Goal: Information Seeking & Learning: Learn about a topic

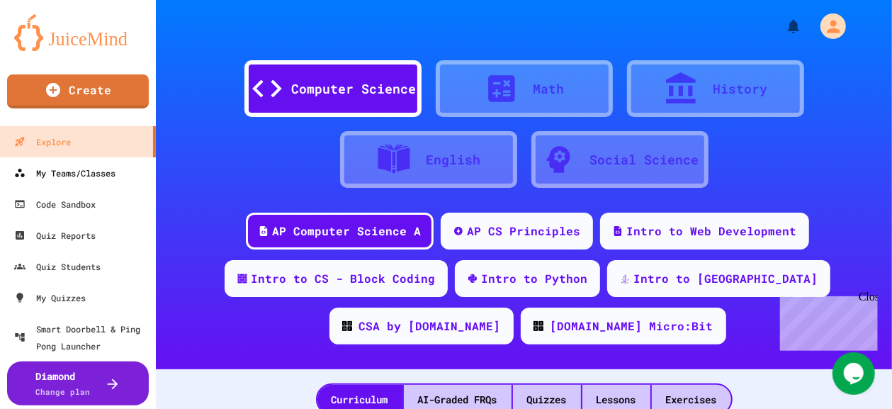
click at [80, 175] on div "My Teams/Classes" at bounding box center [64, 172] width 101 height 17
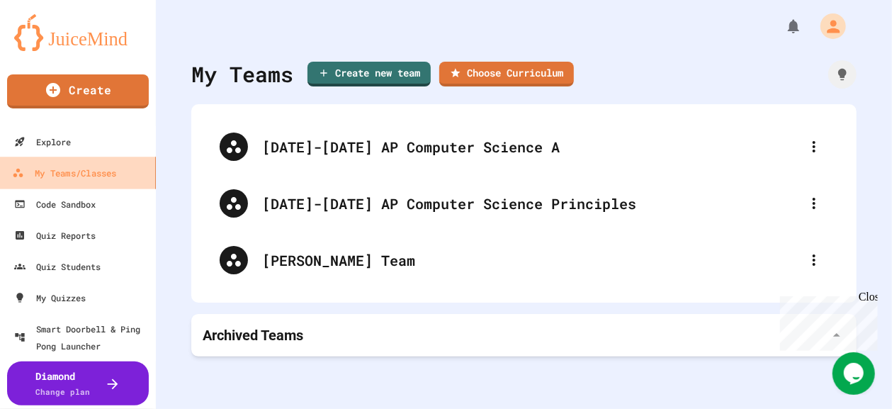
click at [80, 175] on div "My Teams/Classes" at bounding box center [64, 173] width 104 height 18
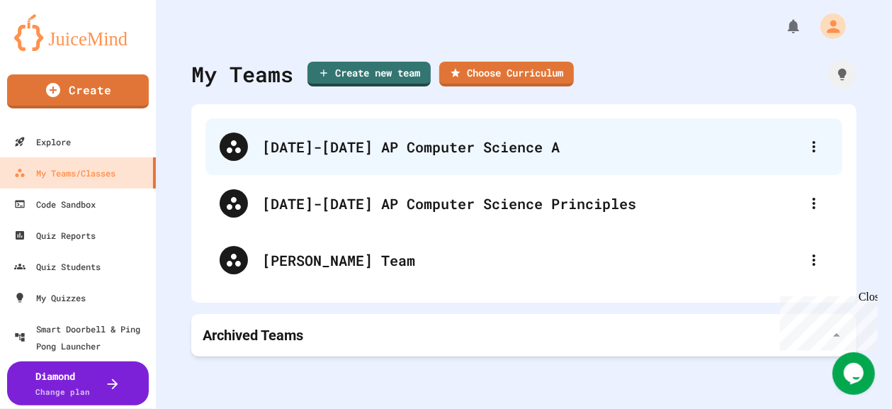
click at [373, 153] on div "[DATE]-[DATE] AP Computer Science A" at bounding box center [531, 146] width 538 height 21
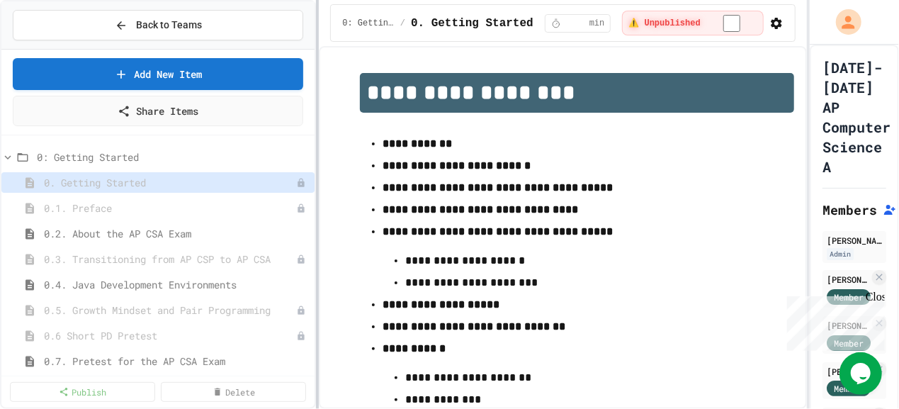
click at [317, 206] on div at bounding box center [317, 204] width 3 height 409
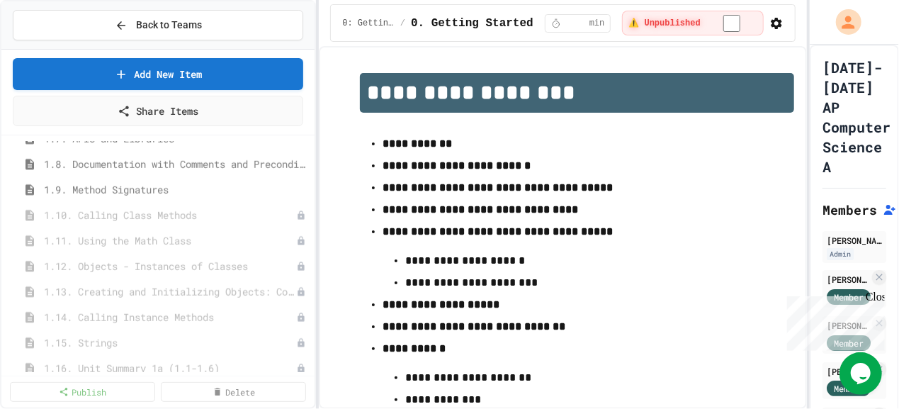
scroll to position [521, 0]
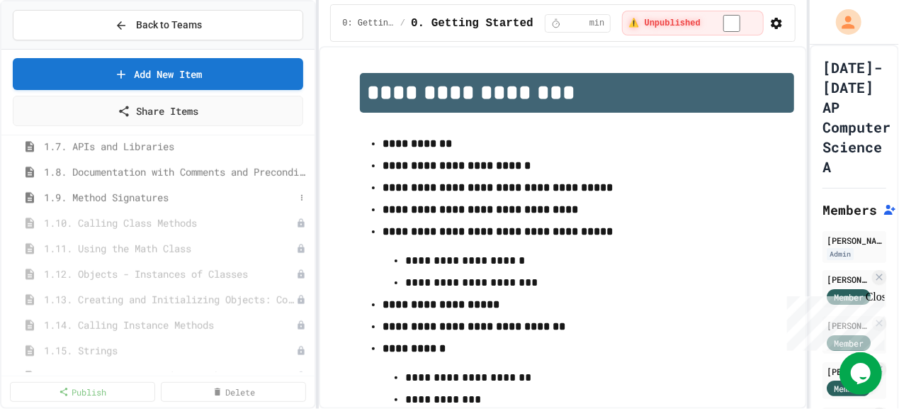
click at [157, 197] on span "1.9. Method Signatures" at bounding box center [169, 197] width 251 height 15
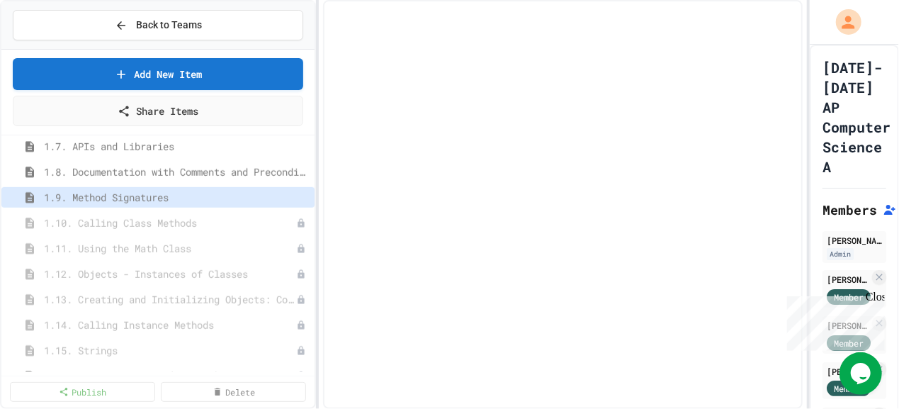
select select "***"
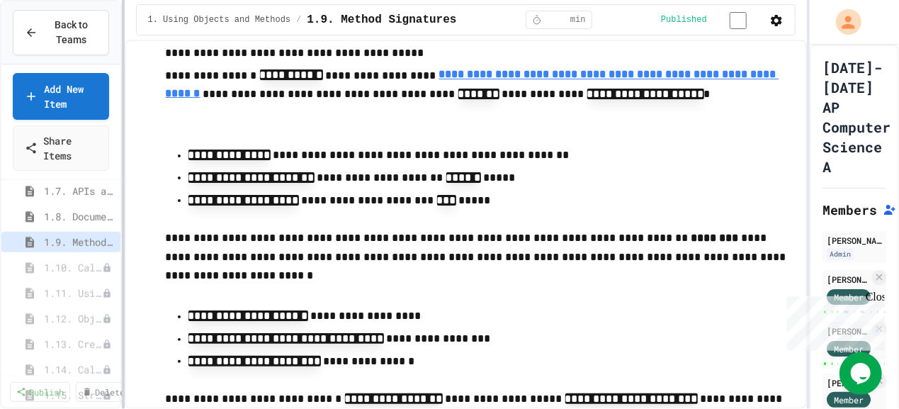
scroll to position [3755, 0]
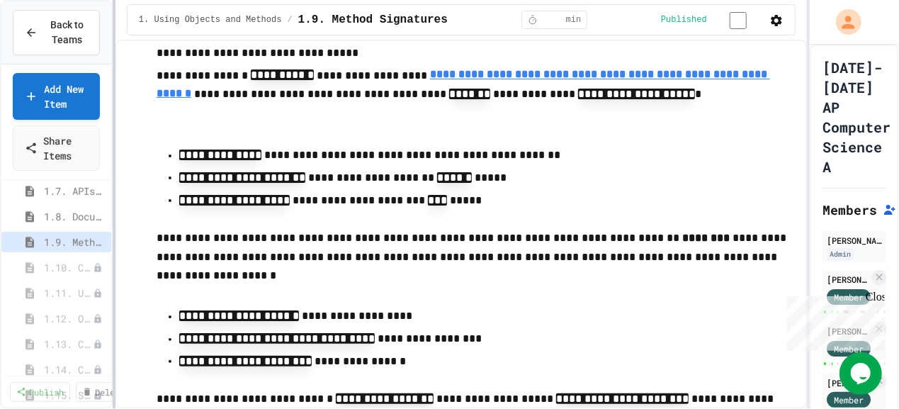
click at [113, 230] on div at bounding box center [114, 204] width 3 height 409
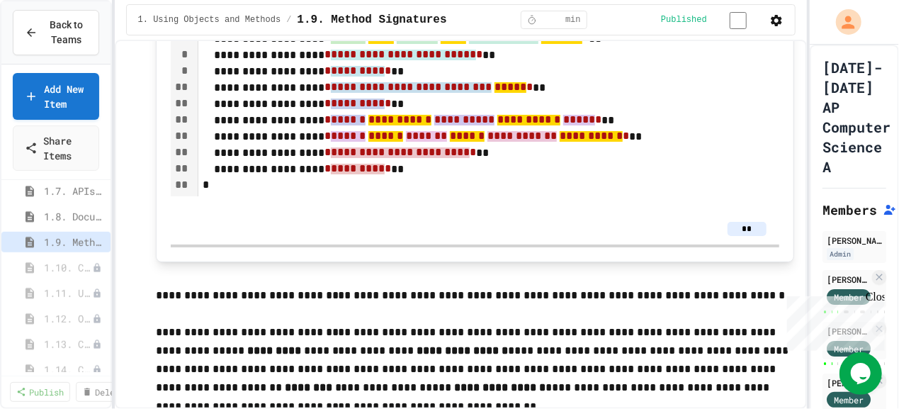
scroll to position [4650, 0]
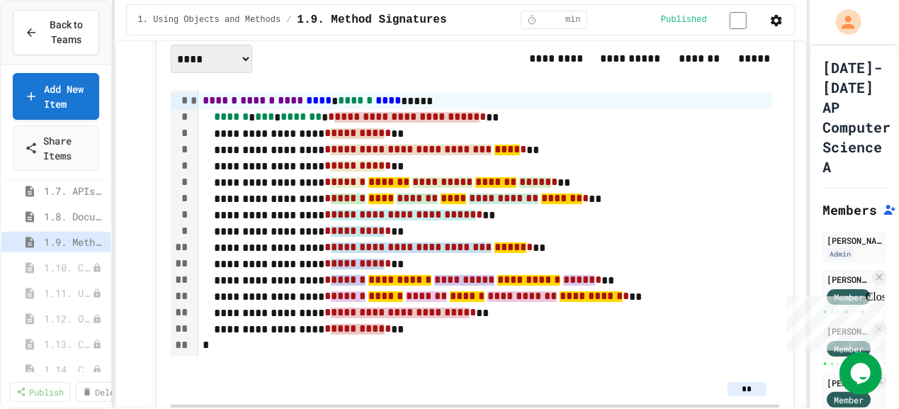
click at [772, 25] on icon "button" at bounding box center [776, 20] width 11 height 11
drag, startPoint x: 743, startPoint y: 77, endPoint x: 727, endPoint y: 74, distance: 16.5
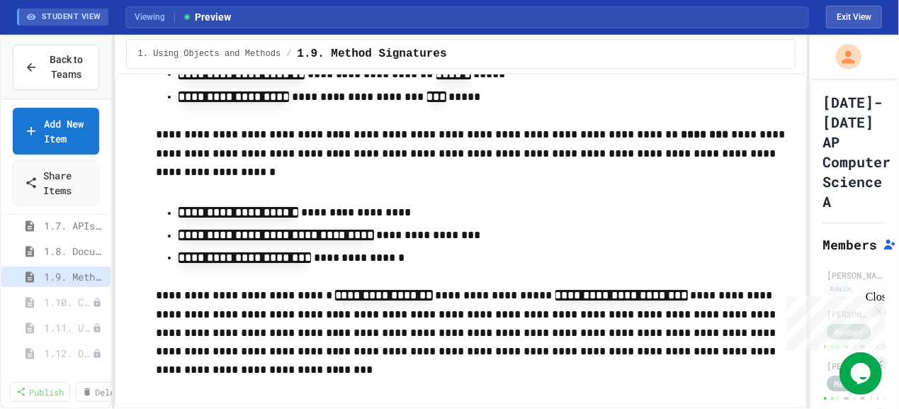
scroll to position [3685, 0]
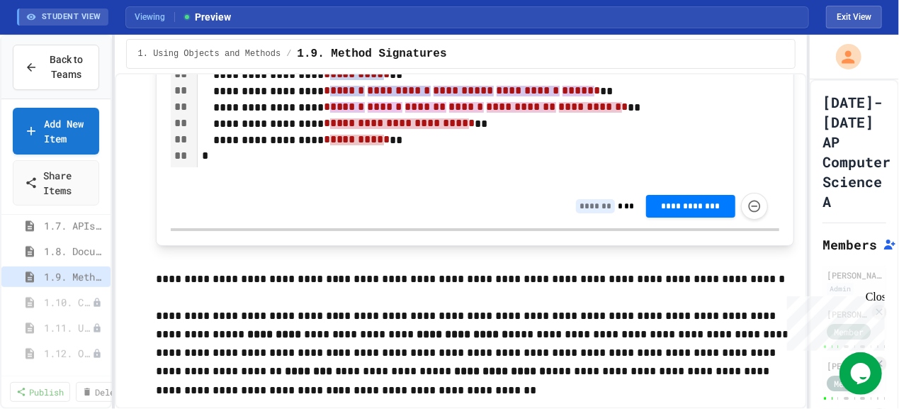
scroll to position [4578, 0]
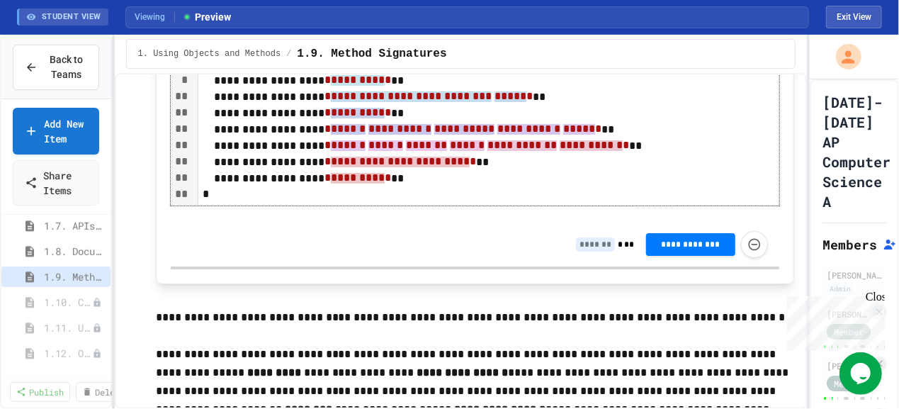
scroll to position [4570, 0]
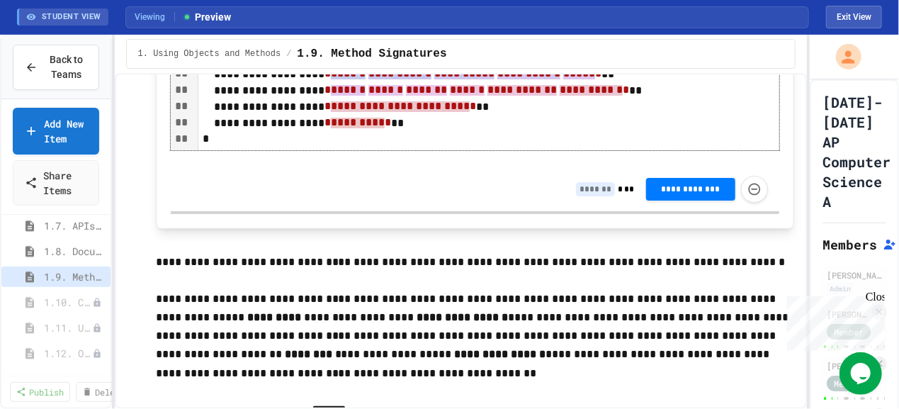
scroll to position [4581, 0]
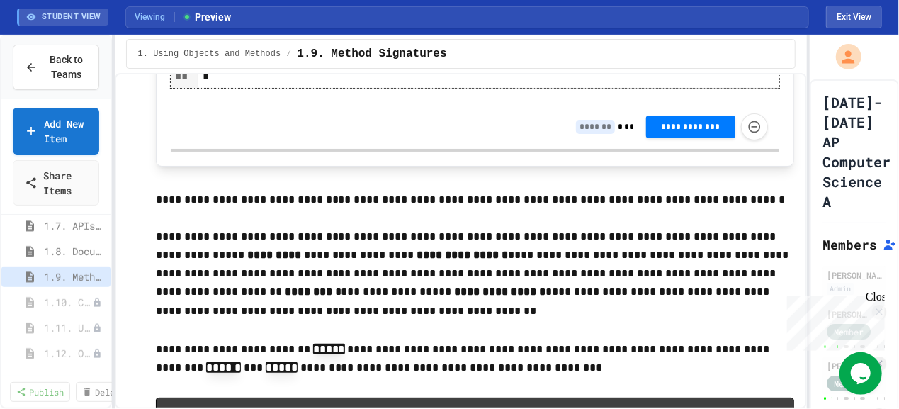
scroll to position [4644, 0]
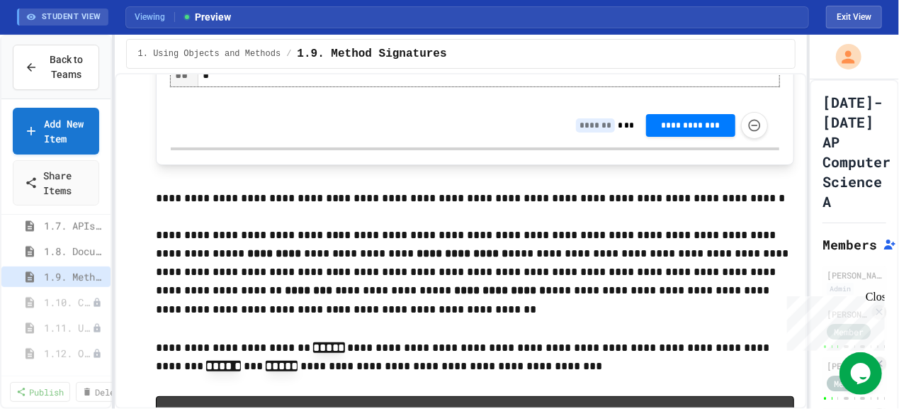
click at [432, 15] on span "**********" at bounding box center [399, 9] width 63 height 11
click at [561, 15] on span "**********" at bounding box center [528, 9] width 63 height 11
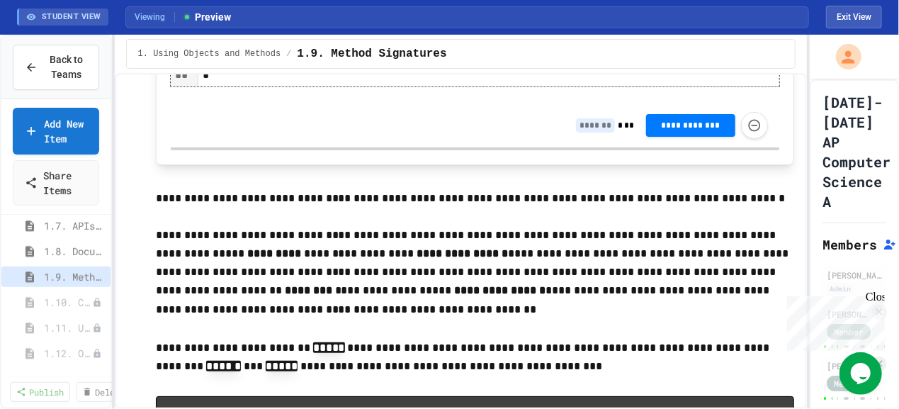
click at [403, 31] on span "******" at bounding box center [385, 26] width 35 height 11
click at [623, 31] on span "**********" at bounding box center [591, 26] width 63 height 11
click at [485, 31] on span "******" at bounding box center [467, 26] width 35 height 11
click at [672, 130] on span "**********" at bounding box center [691, 123] width 67 height 11
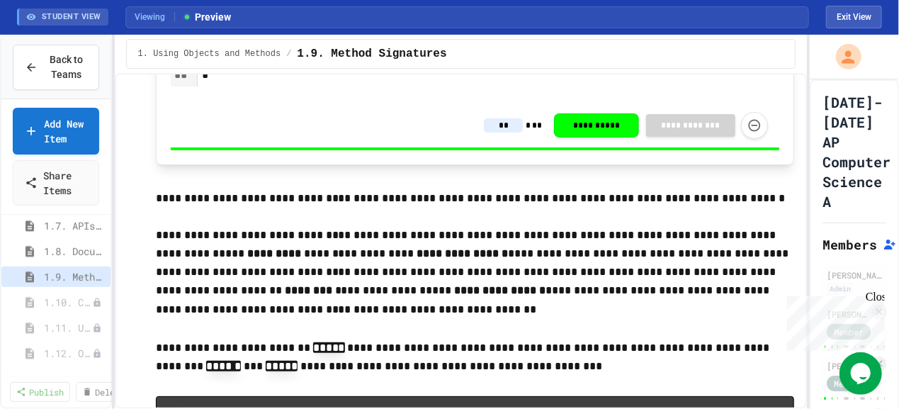
type input "**"
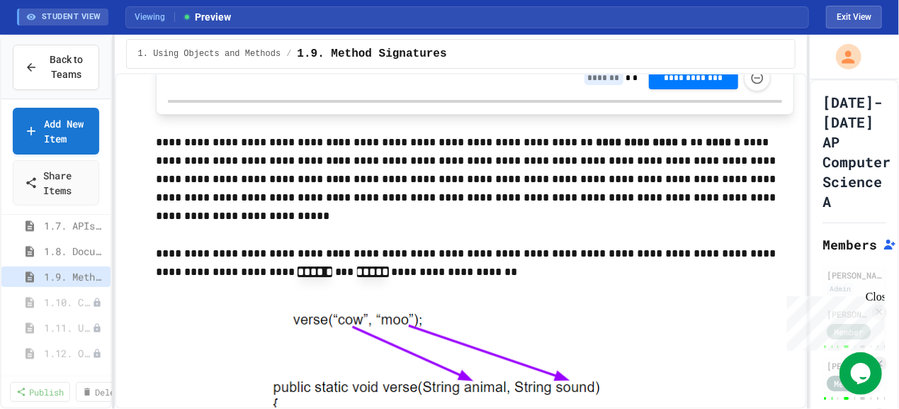
scroll to position [6304, 0]
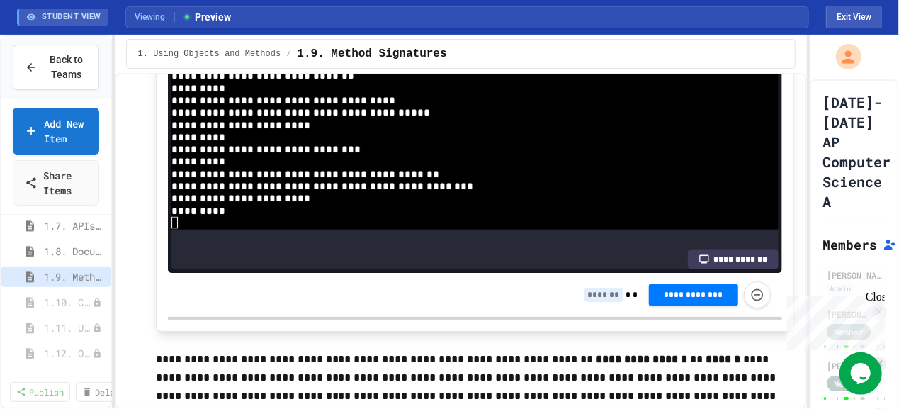
scroll to position [335, 0]
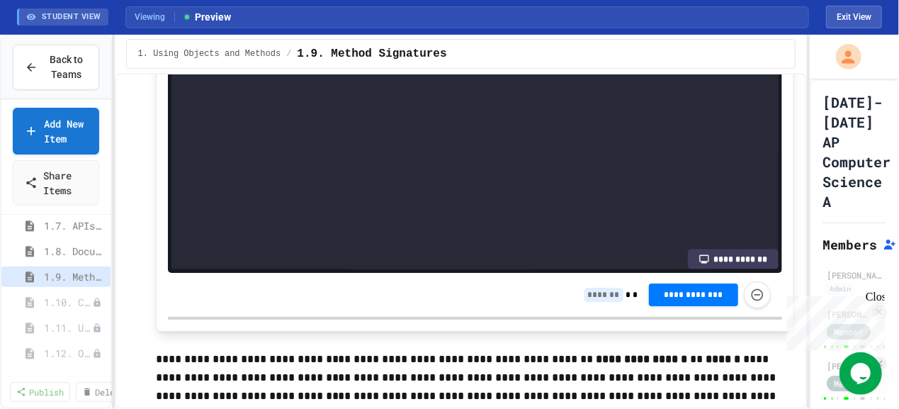
scroll to position [0, 0]
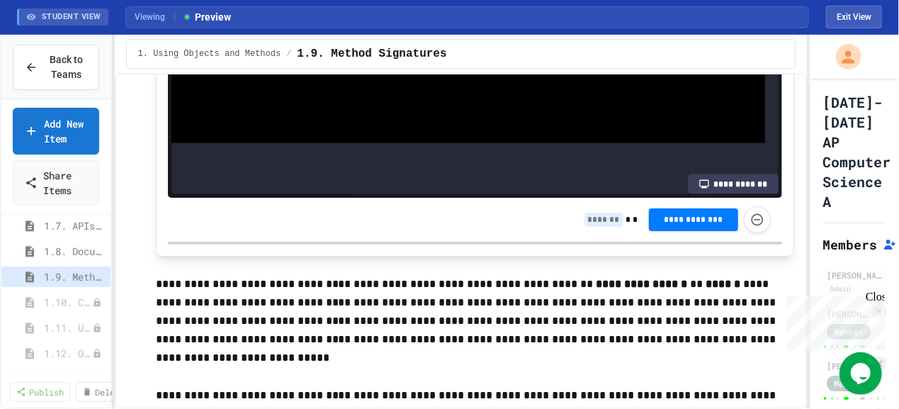
scroll to position [6624, 0]
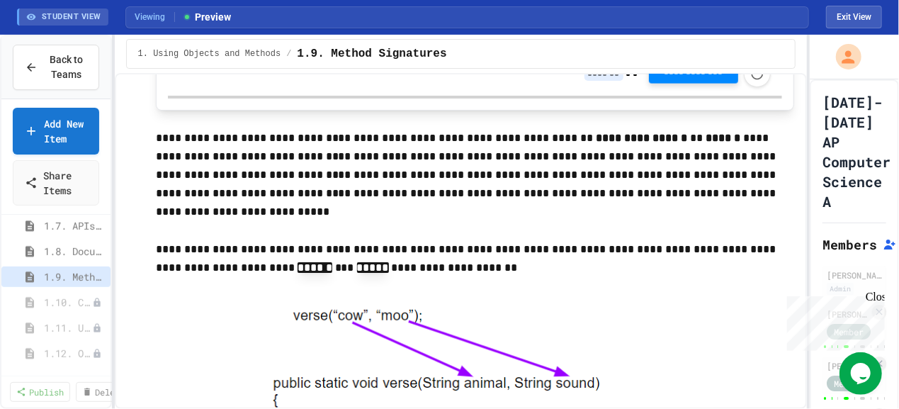
click at [679, 78] on span "**********" at bounding box center [693, 72] width 67 height 11
type input "*"
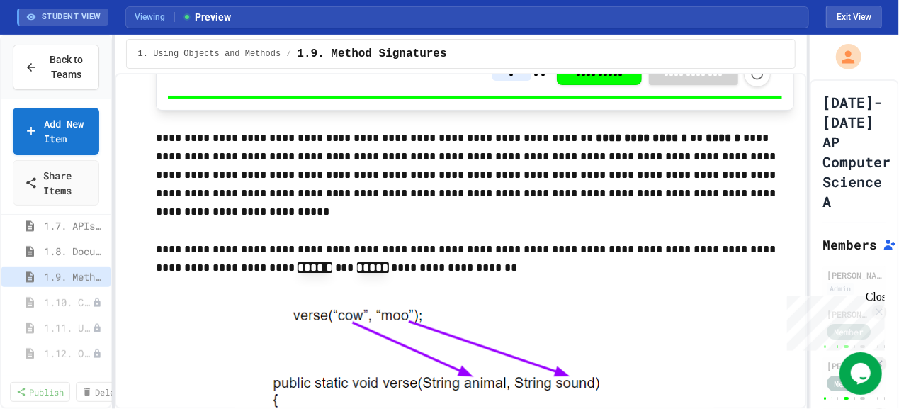
drag, startPoint x: 877, startPoint y: 297, endPoint x: 1657, endPoint y: 584, distance: 830.6
click at [877, 297] on div "Close" at bounding box center [874, 299] width 18 height 18
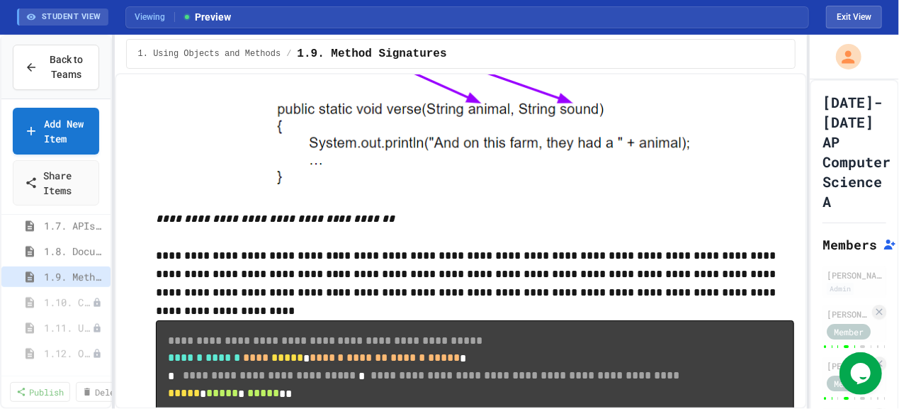
scroll to position [7100, 0]
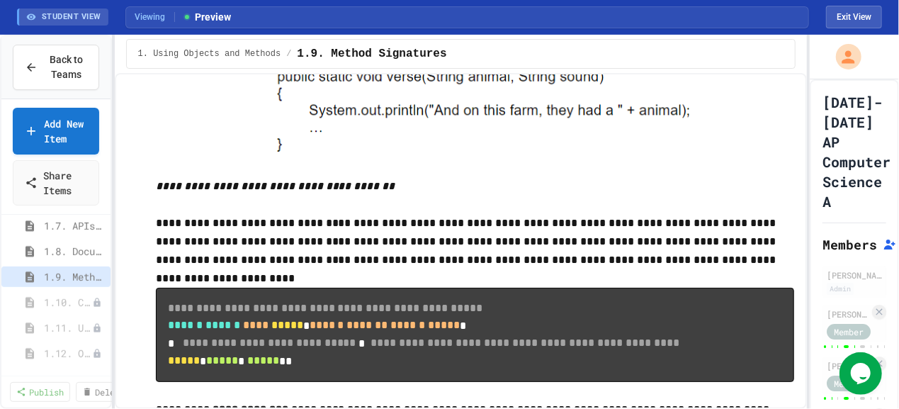
drag, startPoint x: 272, startPoint y: 238, endPoint x: 584, endPoint y: 244, distance: 311.8
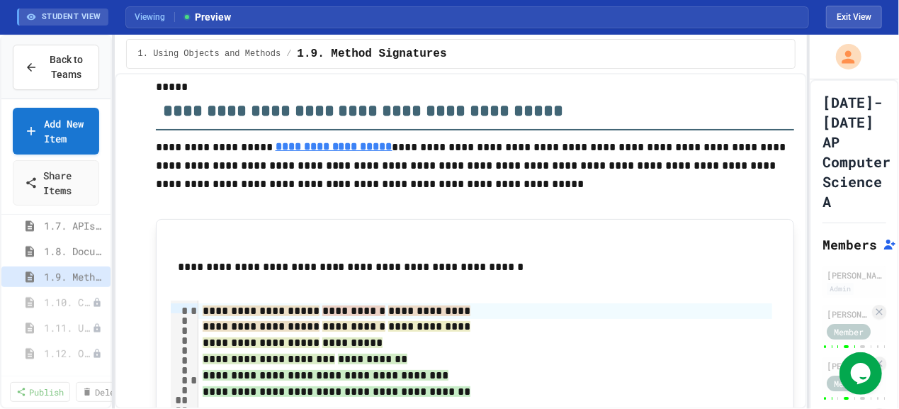
scroll to position [7647, 0]
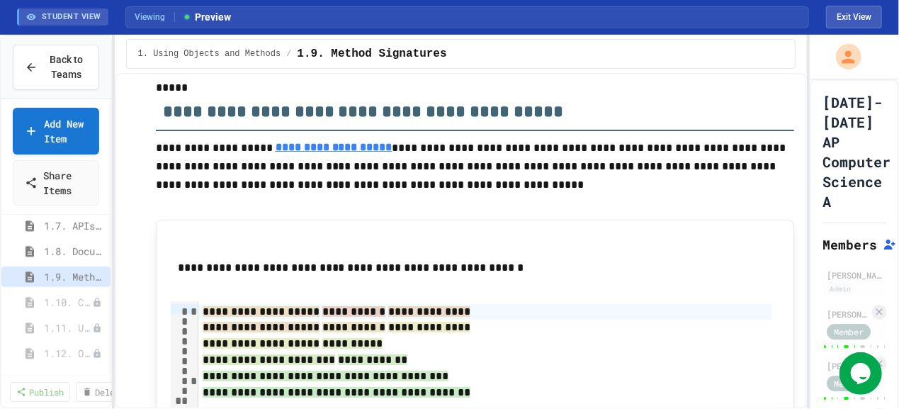
drag, startPoint x: 205, startPoint y: 252, endPoint x: 276, endPoint y: 250, distance: 70.9
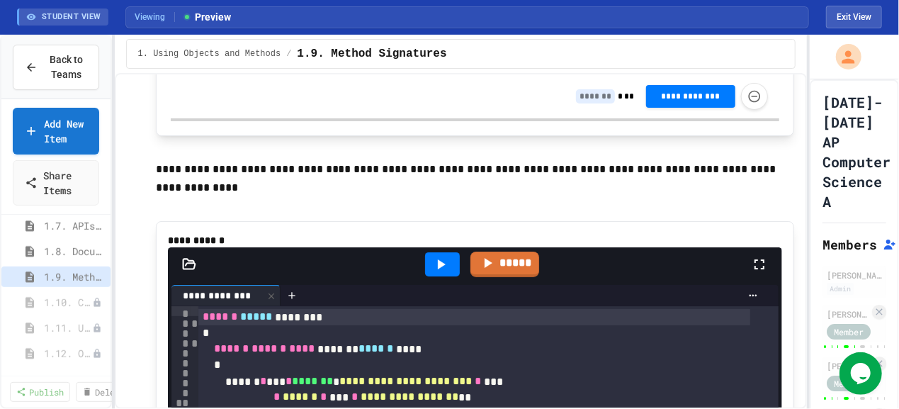
scroll to position [8221, 0]
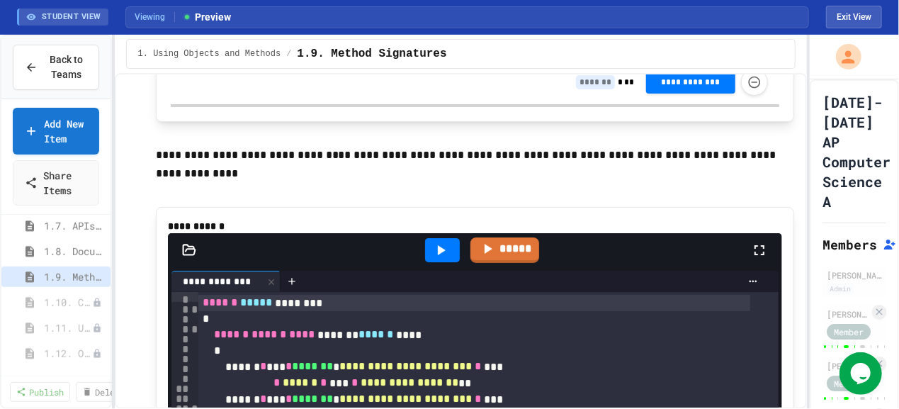
scroll to position [8272, 0]
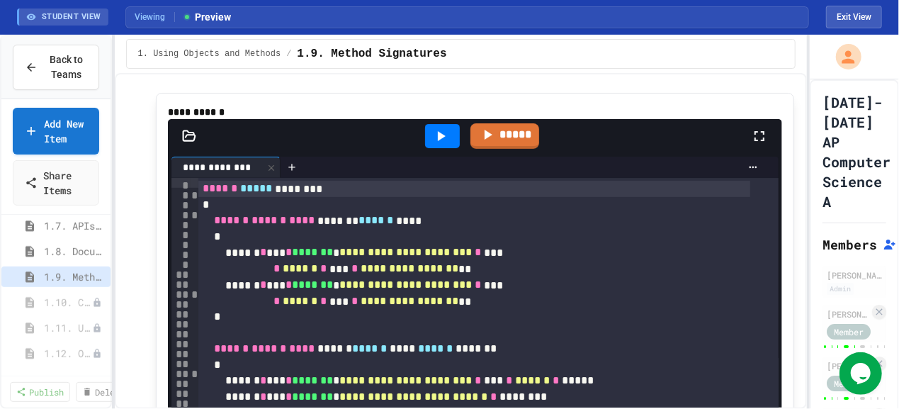
scroll to position [8349, 0]
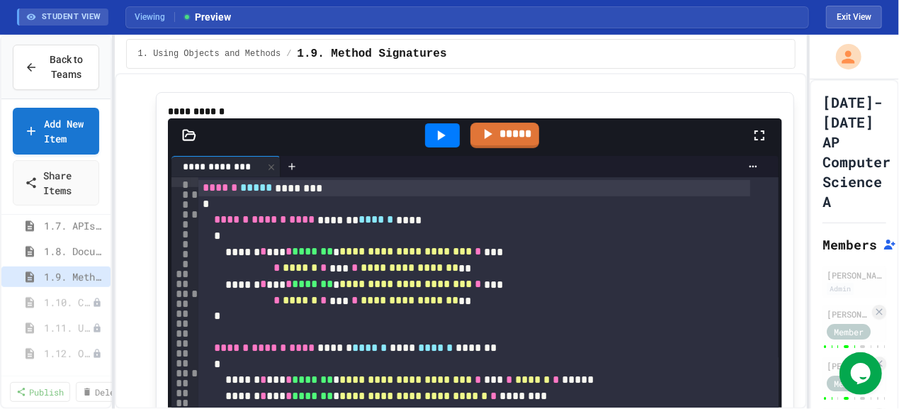
type input "**"
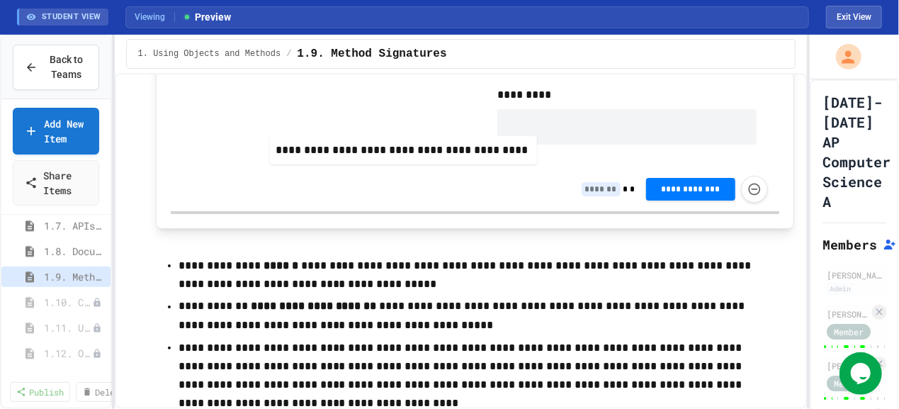
scroll to position [9480, 0]
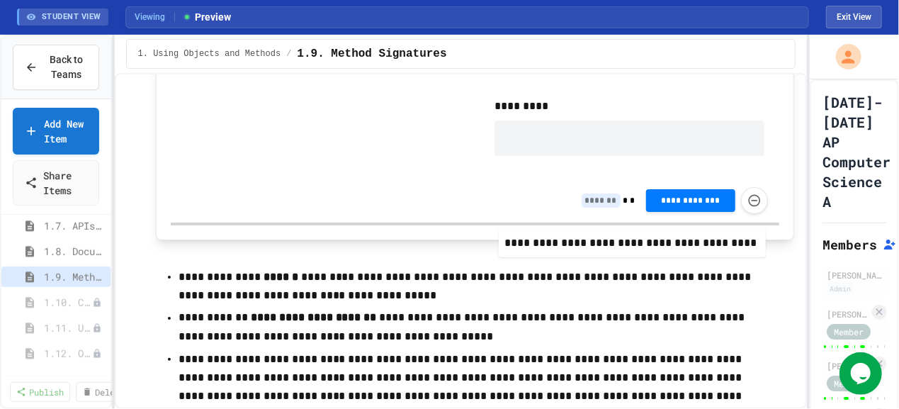
drag, startPoint x: 351, startPoint y: 144, endPoint x: 669, endPoint y: 249, distance: 334.3
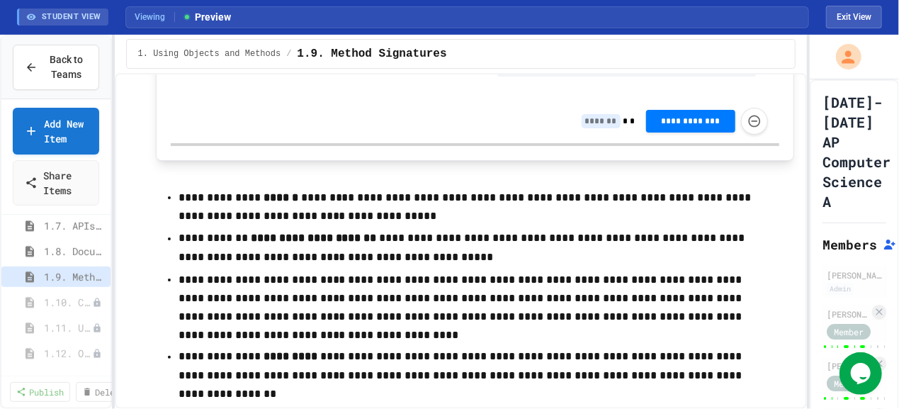
scroll to position [9407, 0]
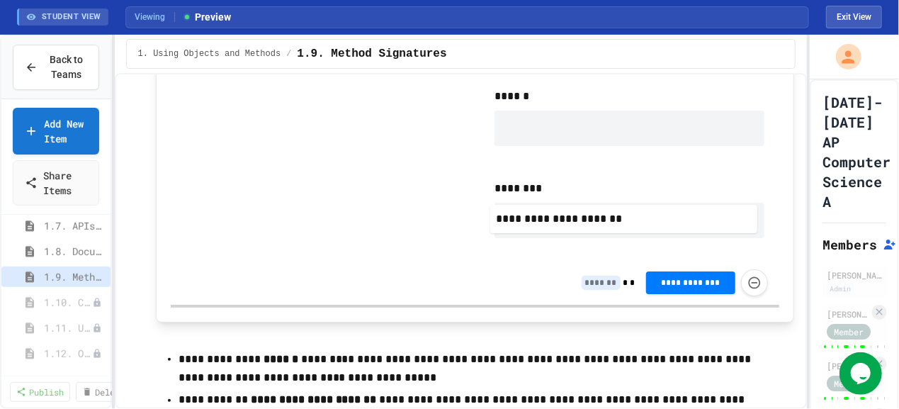
drag, startPoint x: 337, startPoint y: 227, endPoint x: 645, endPoint y: 225, distance: 307.5
click at [645, 225] on div "**********" at bounding box center [475, 18] width 609 height 486
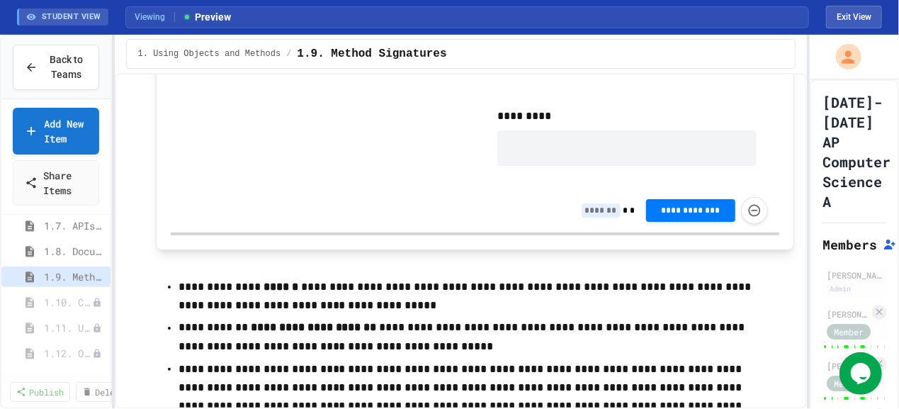
scroll to position [9482, 0]
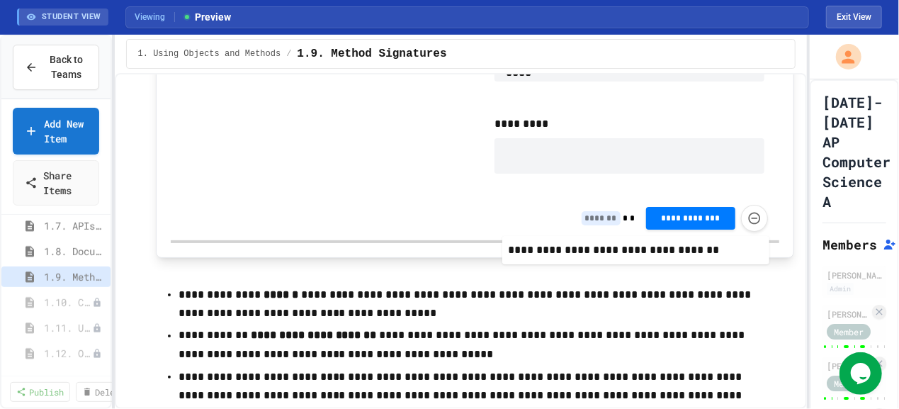
drag, startPoint x: 349, startPoint y: 143, endPoint x: 668, endPoint y: 257, distance: 338.4
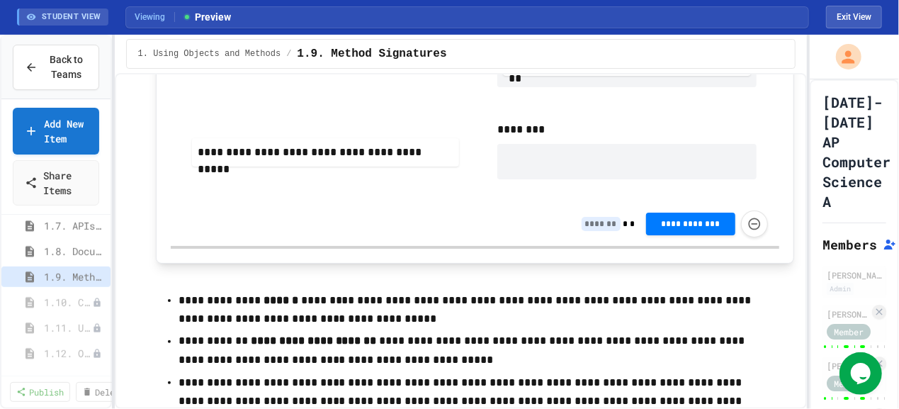
scroll to position [9478, 0]
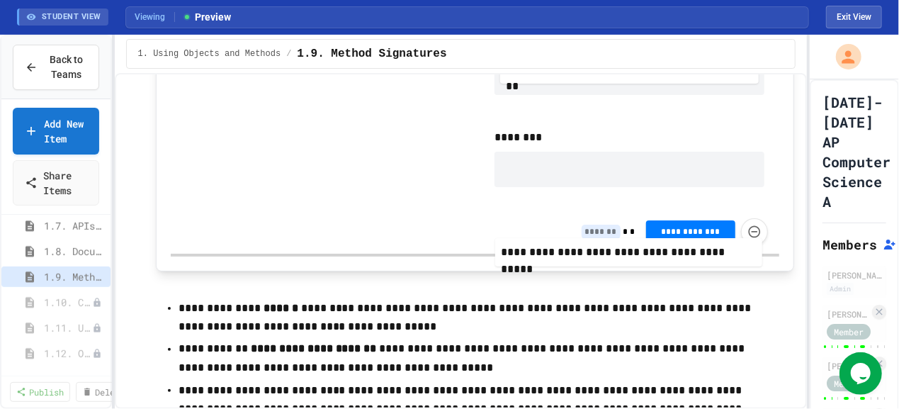
drag, startPoint x: 373, startPoint y: 147, endPoint x: 685, endPoint y: 255, distance: 329.2
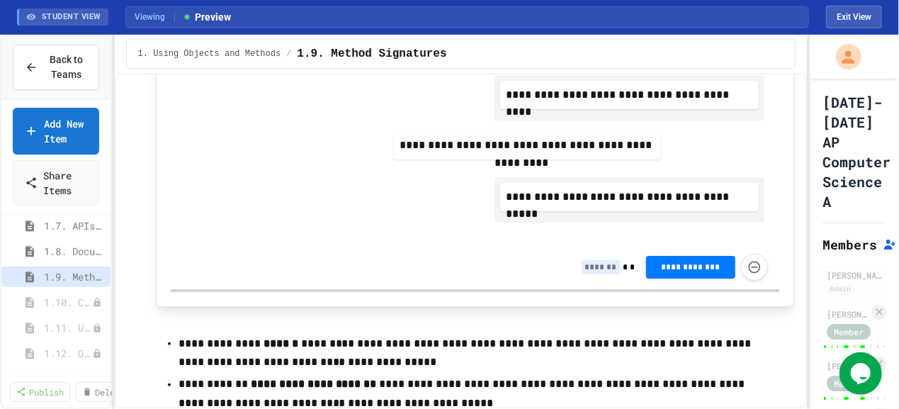
scroll to position [9449, 0]
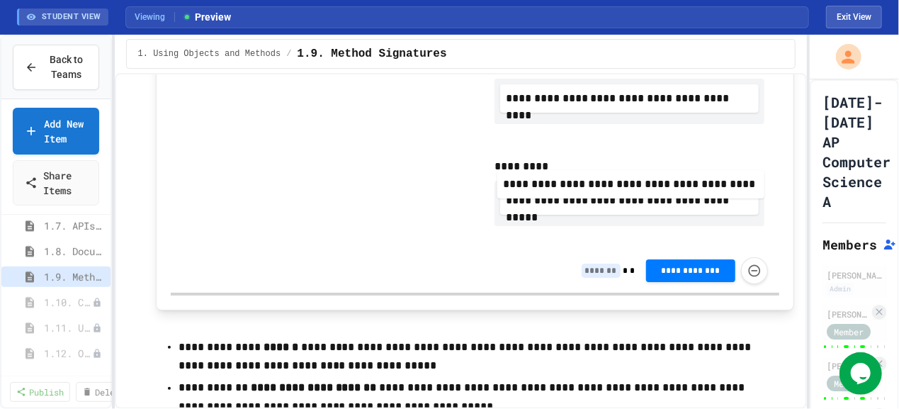
drag, startPoint x: 359, startPoint y: 146, endPoint x: 672, endPoint y: 186, distance: 316.5
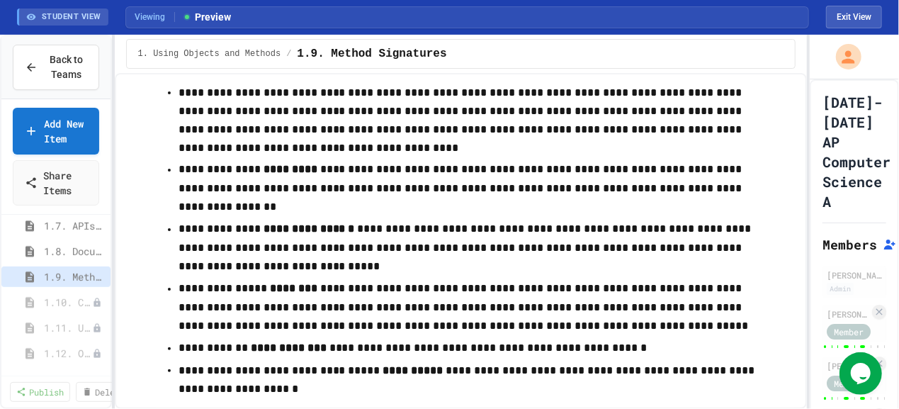
scroll to position [9798, 0]
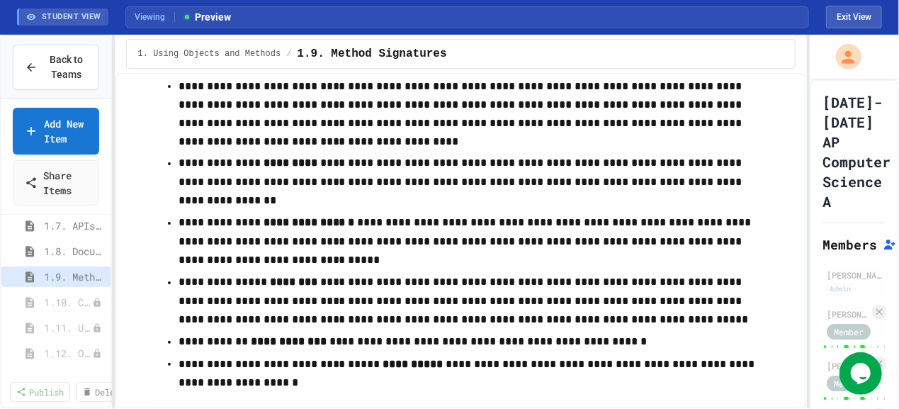
type input "*"
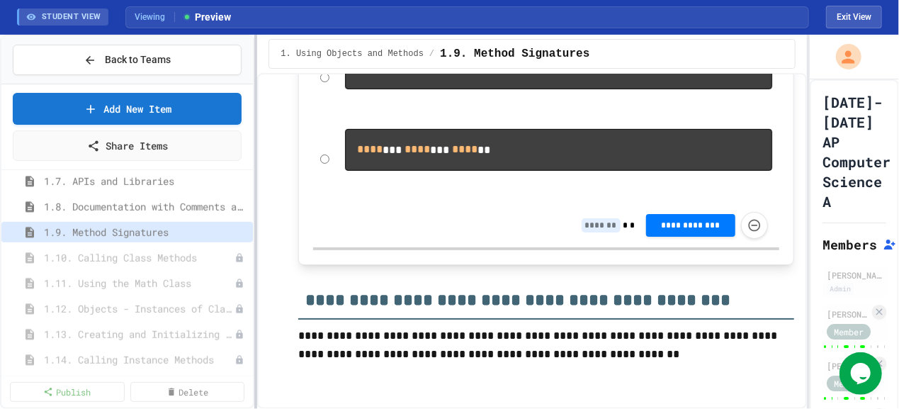
scroll to position [11321, 0]
click at [258, 277] on div at bounding box center [257, 222] width 3 height 374
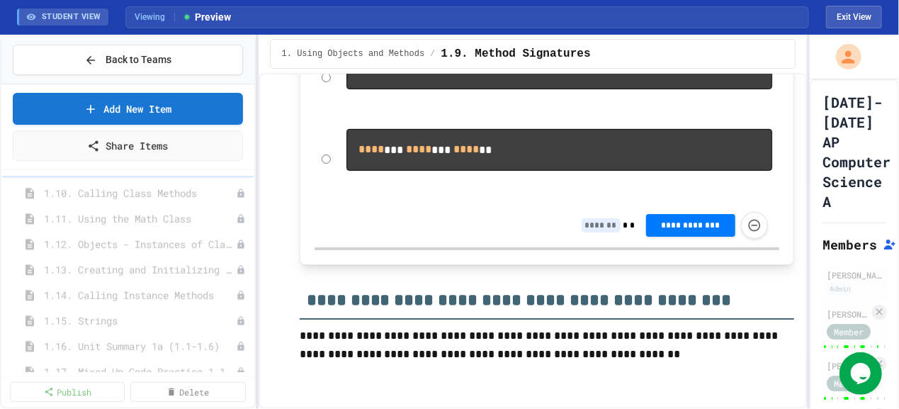
scroll to position [574, 0]
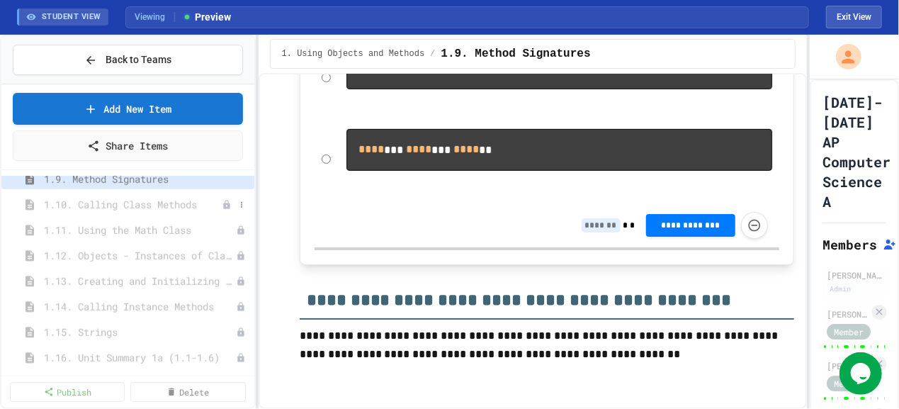
click at [160, 203] on span "1.10. Calling Class Methods" at bounding box center [133, 204] width 178 height 15
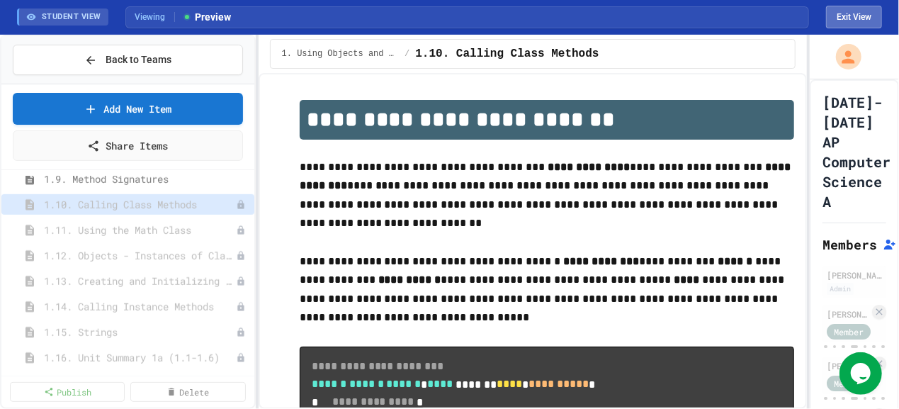
click at [847, 16] on button "Exit View" at bounding box center [854, 17] width 56 height 23
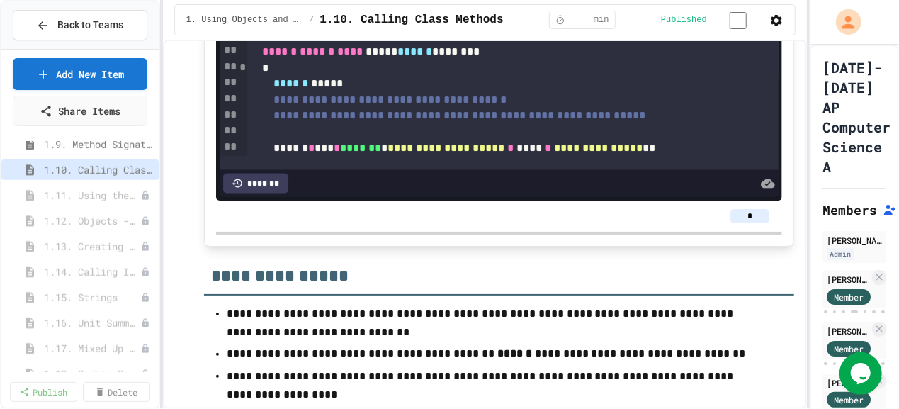
scroll to position [51, 0]
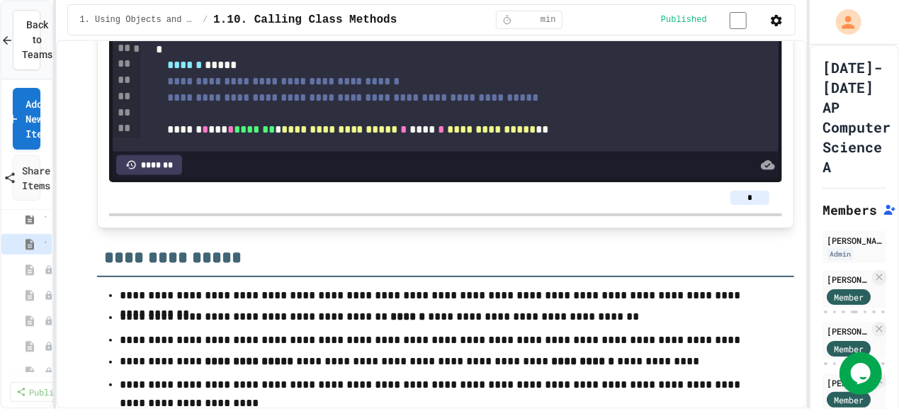
click at [55, 81] on div "**********" at bounding box center [449, 204] width 899 height 409
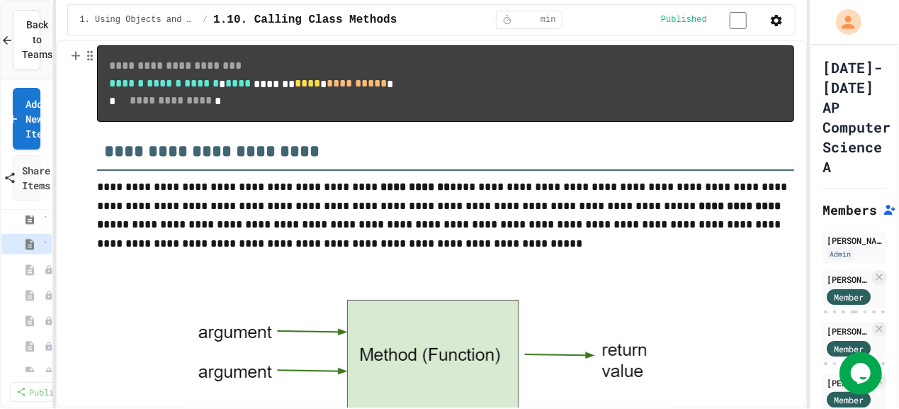
scroll to position [247, 0]
